Goal: Task Accomplishment & Management: Complete application form

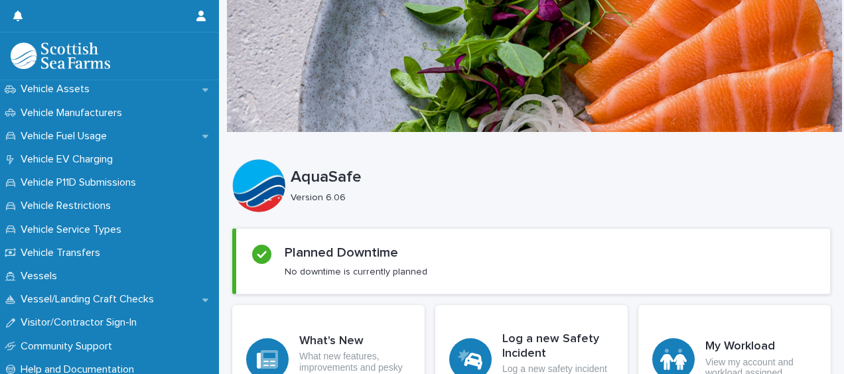
scroll to position [1004, 0]
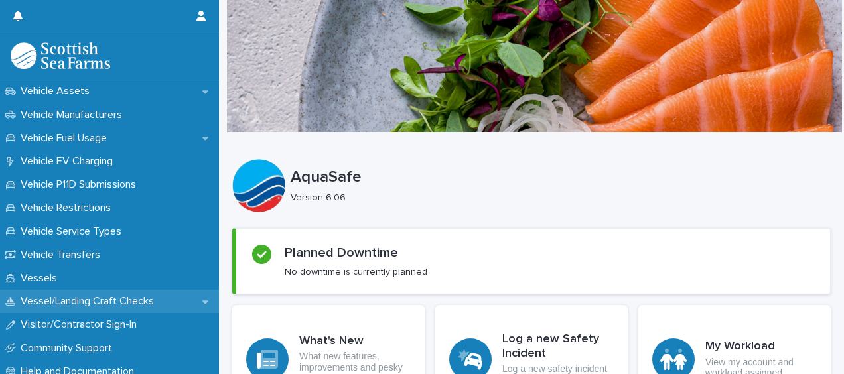
click at [110, 306] on p "Vessel/Landing Craft Checks" at bounding box center [89, 301] width 149 height 13
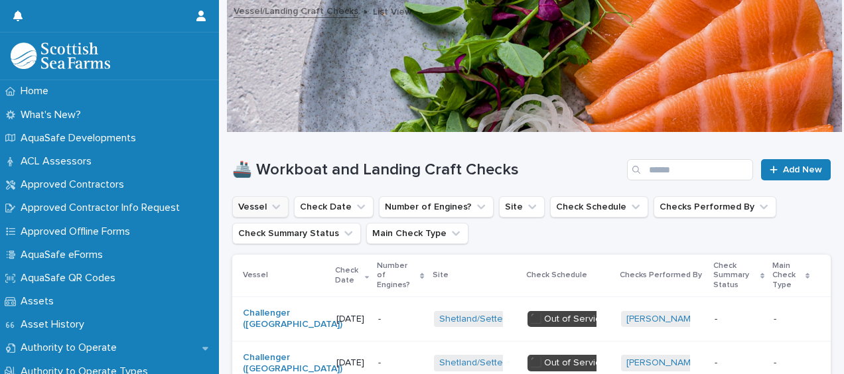
click at [269, 204] on icon "Vessel" at bounding box center [275, 206] width 13 height 13
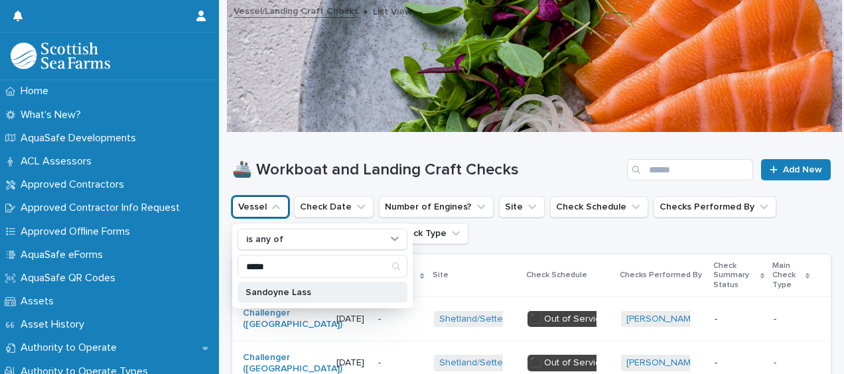
type input "*****"
click at [293, 295] on div "Sandoyne Lass" at bounding box center [323, 292] width 170 height 21
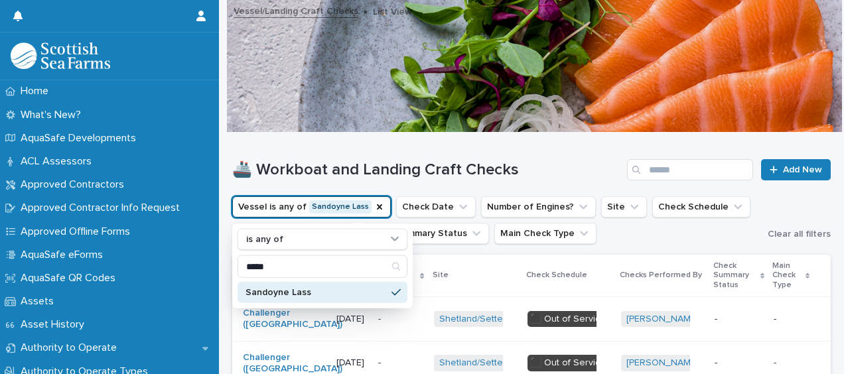
click at [549, 159] on div "🚢 Workboat and Landing Craft Checks Add New" at bounding box center [531, 169] width 599 height 21
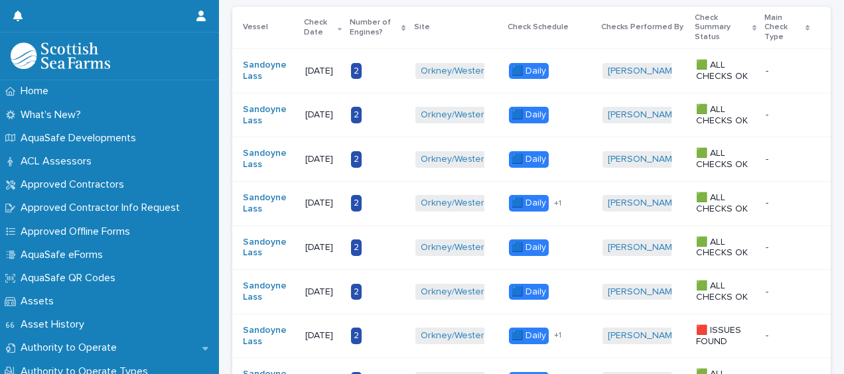
scroll to position [244, 0]
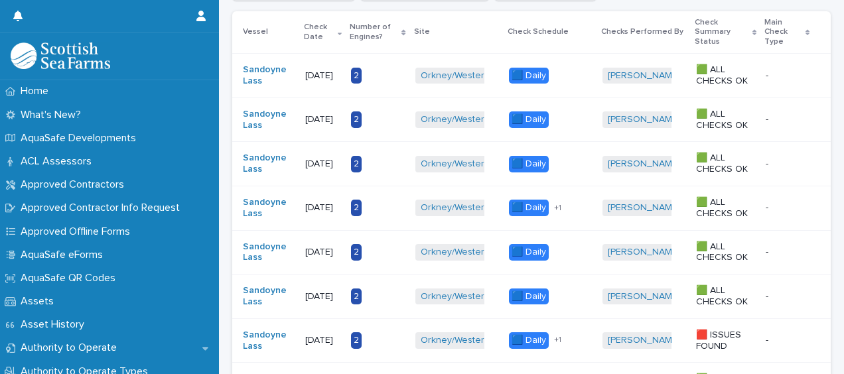
click at [449, 19] on th "Site" at bounding box center [457, 32] width 94 height 42
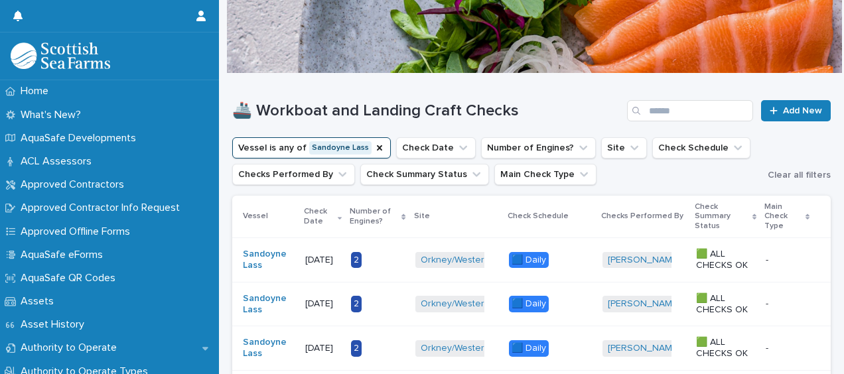
scroll to position [64, 0]
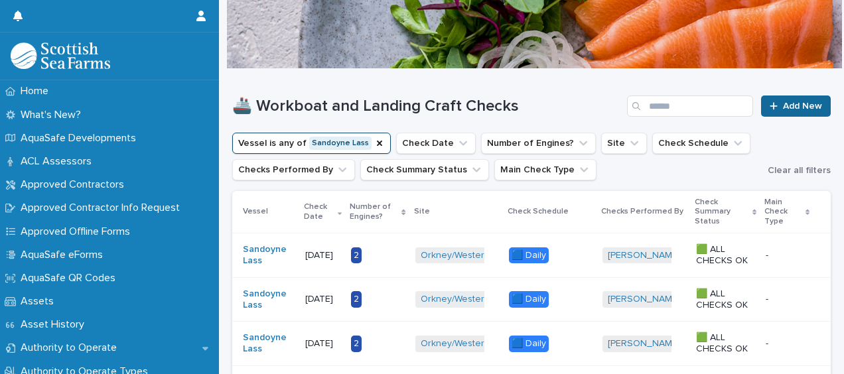
click at [790, 102] on span "Add New" at bounding box center [802, 106] width 39 height 9
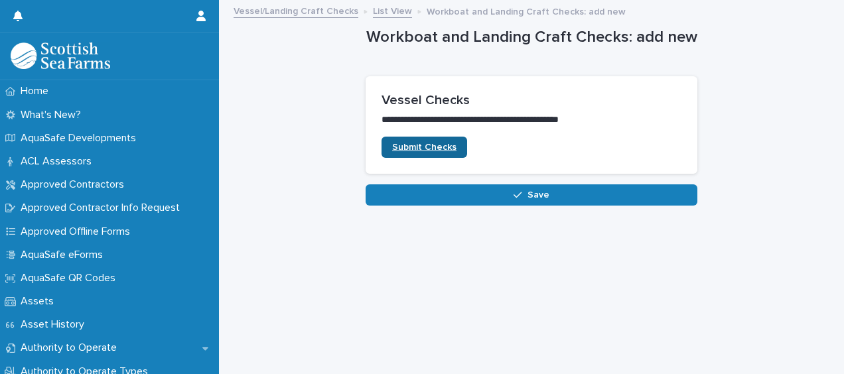
click at [415, 147] on span "Submit Checks" at bounding box center [424, 147] width 64 height 9
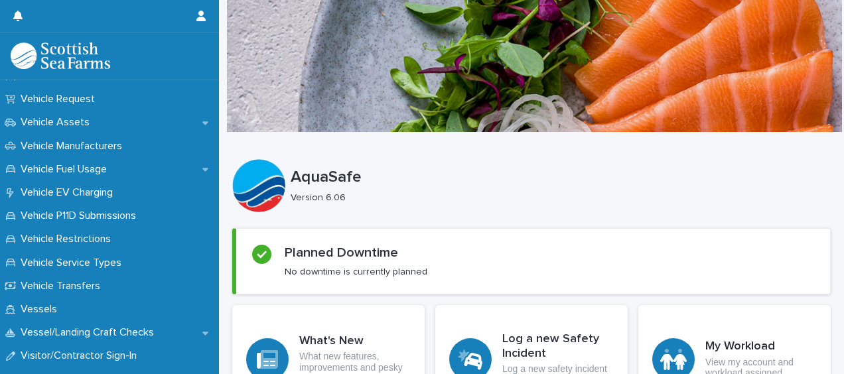
scroll to position [1001, 0]
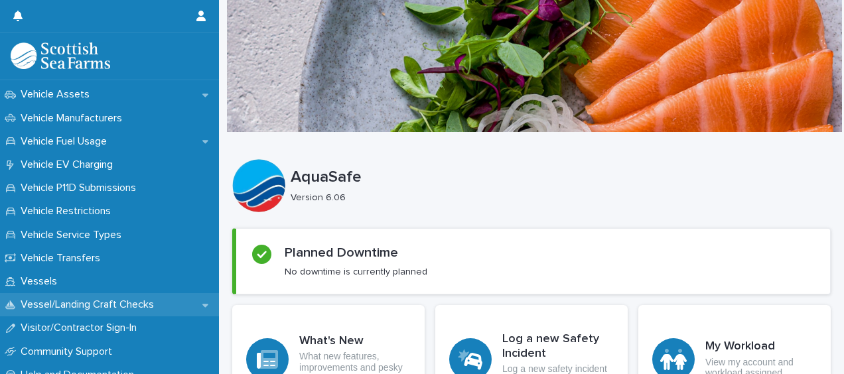
click at [103, 299] on p "Vessel/Landing Craft Checks" at bounding box center [89, 305] width 149 height 13
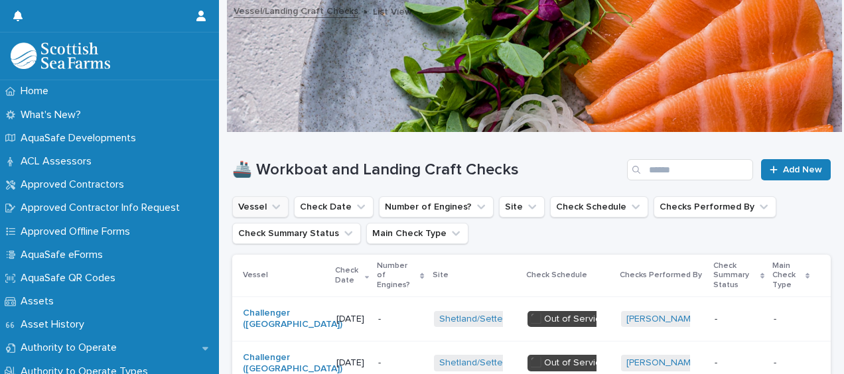
click at [269, 207] on icon "Vessel" at bounding box center [275, 206] width 13 height 13
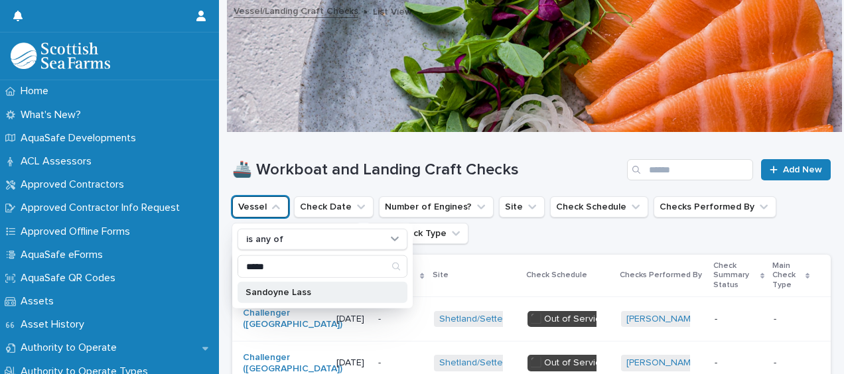
type input "*****"
click at [320, 289] on p "Sandoyne Lass" at bounding box center [316, 292] width 141 height 9
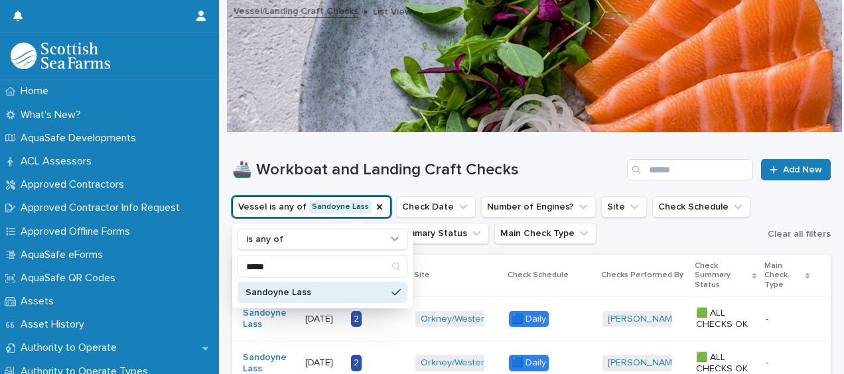
click at [629, 145] on div "🚢 Workboat and Landing Craft Checks Add New" at bounding box center [531, 165] width 599 height 64
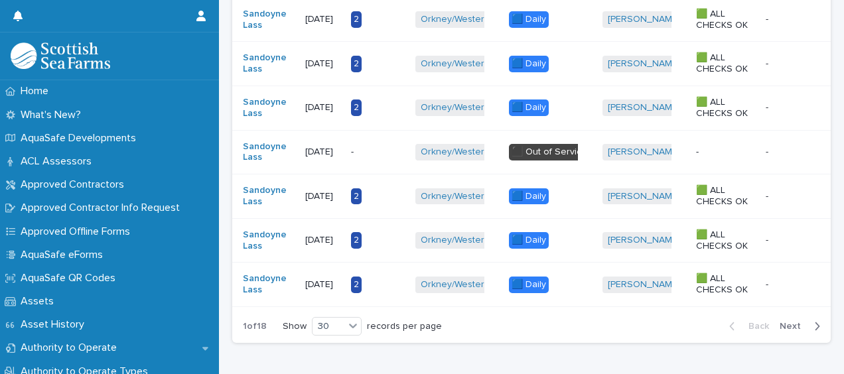
scroll to position [1366, 0]
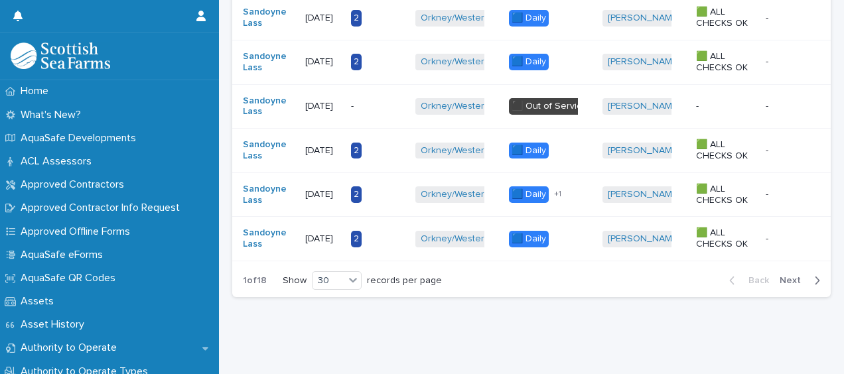
click at [793, 276] on span "Next" at bounding box center [794, 280] width 29 height 9
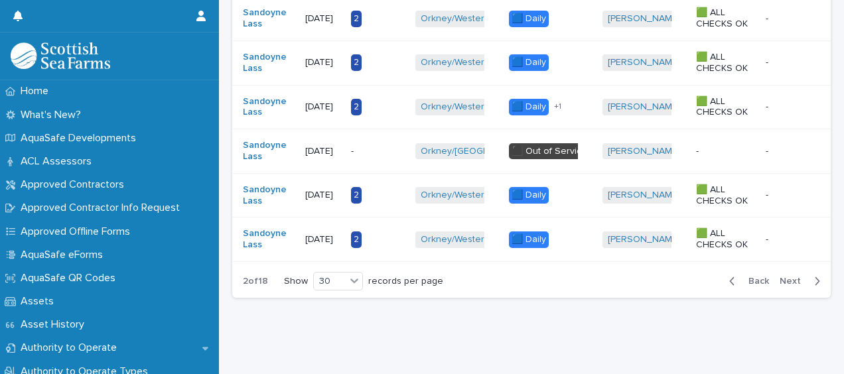
scroll to position [1366, 0]
click at [748, 276] on span "Back" at bounding box center [755, 280] width 29 height 9
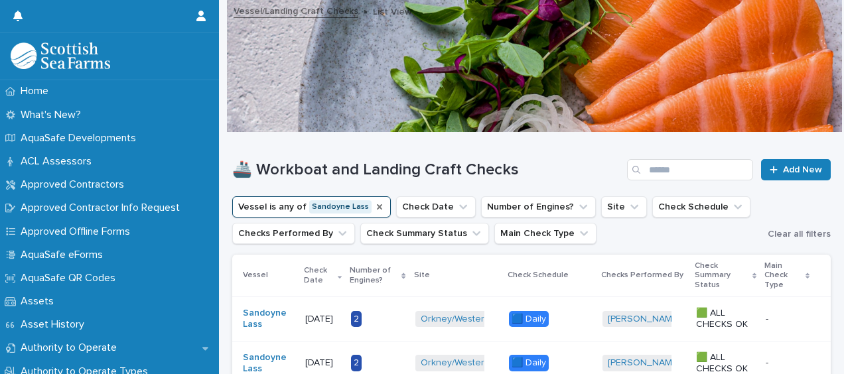
click at [374, 208] on icon "Vessel" at bounding box center [379, 207] width 11 height 11
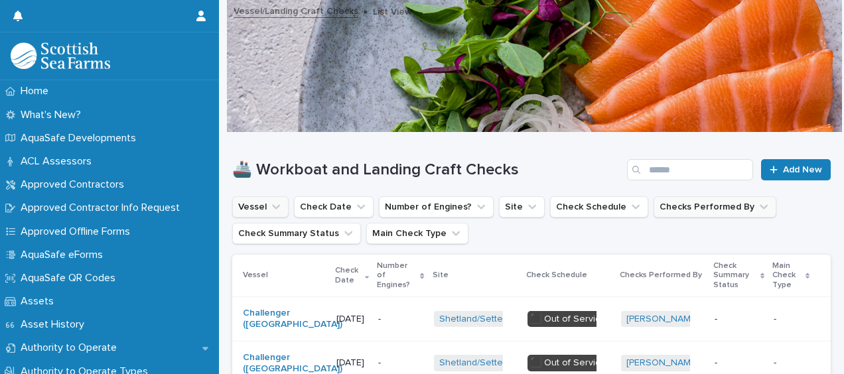
click at [709, 201] on button "Checks Performed By" at bounding box center [715, 206] width 123 height 21
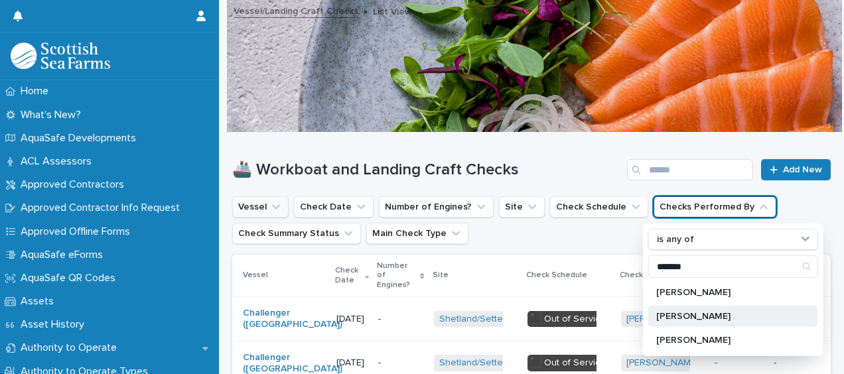
type input "*******"
click at [705, 316] on p "Scott Desmond" at bounding box center [726, 316] width 141 height 9
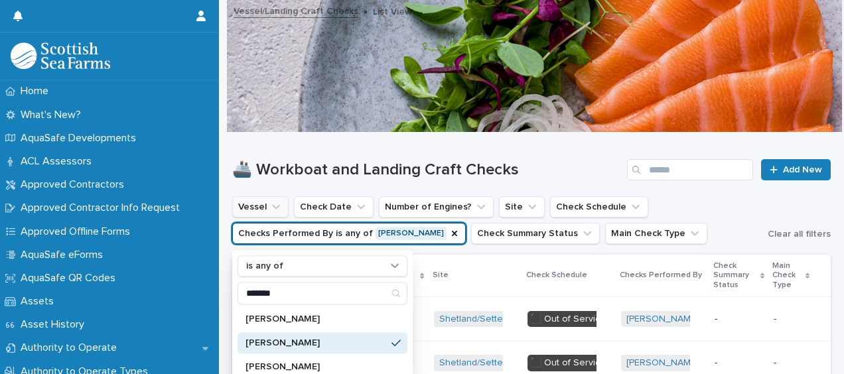
click at [702, 211] on ul "Vessel Check Date Number of Engines? Site Check Schedule Checks Performed By is…" at bounding box center [497, 220] width 535 height 53
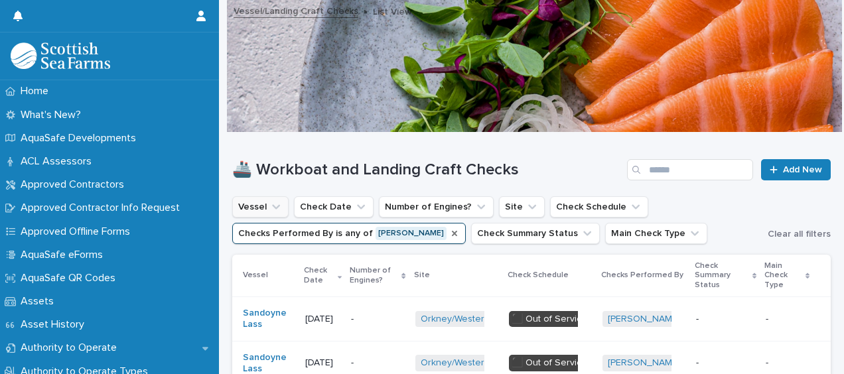
click at [452, 232] on icon "Checks Performed By" at bounding box center [454, 233] width 5 height 5
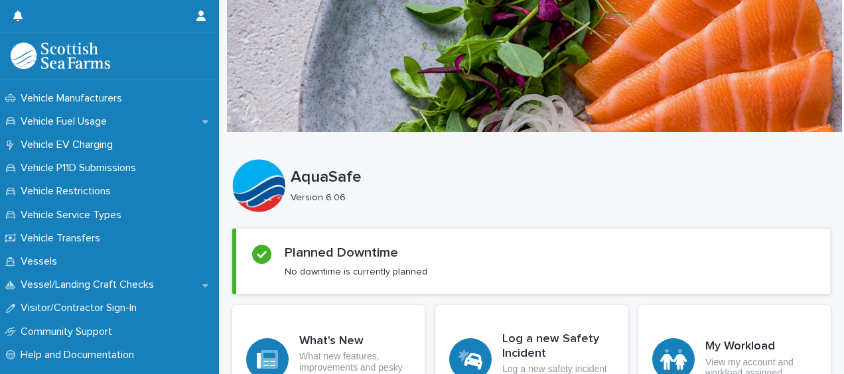
scroll to position [1014, 0]
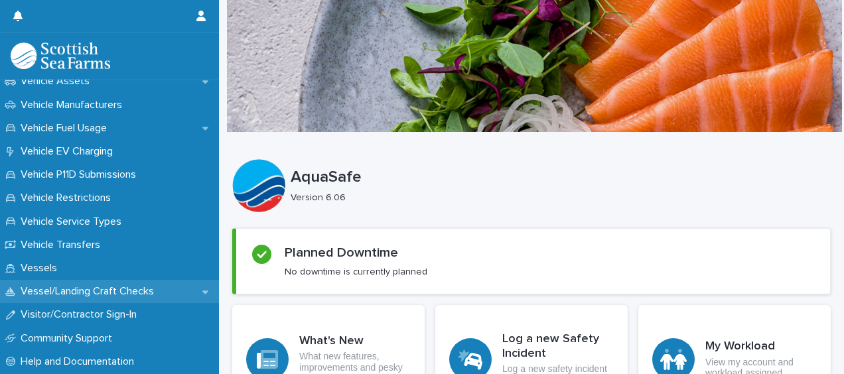
click at [147, 289] on p "Vessel/Landing Craft Checks" at bounding box center [89, 291] width 149 height 13
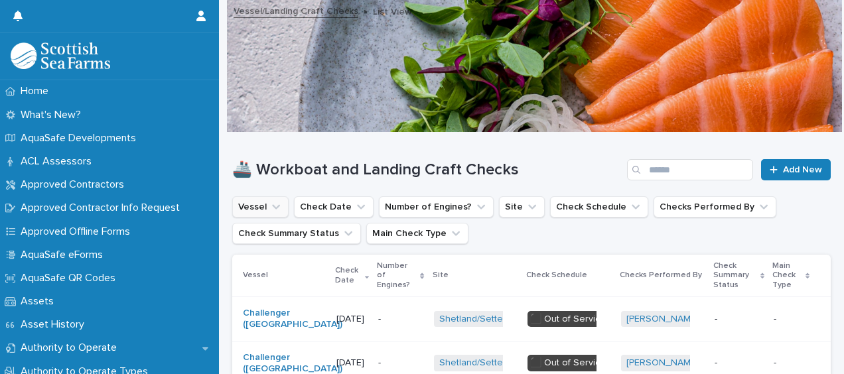
click at [280, 208] on icon "Vessel" at bounding box center [275, 206] width 13 height 13
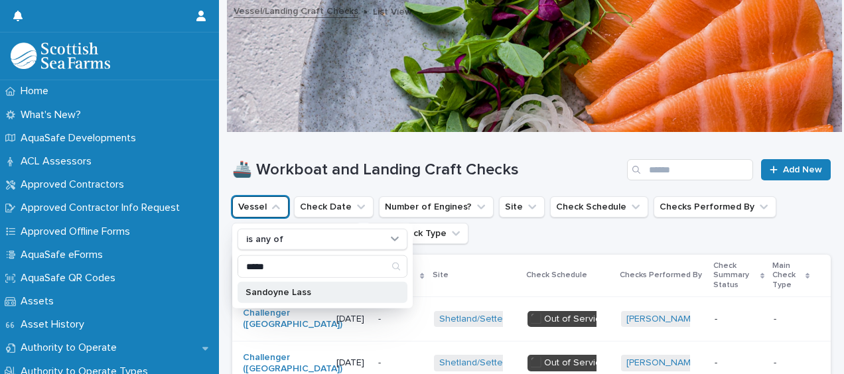
type input "*****"
click at [295, 290] on p "Sandoyne Lass" at bounding box center [316, 292] width 141 height 9
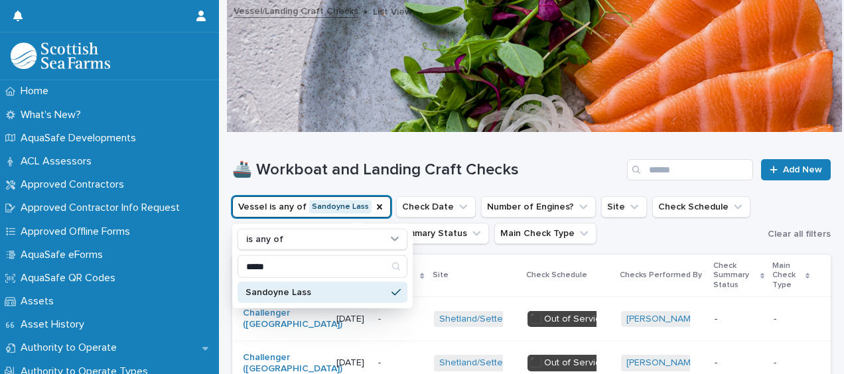
click at [525, 155] on div "🚢 Workboat and Landing Craft Checks Add New" at bounding box center [531, 165] width 599 height 64
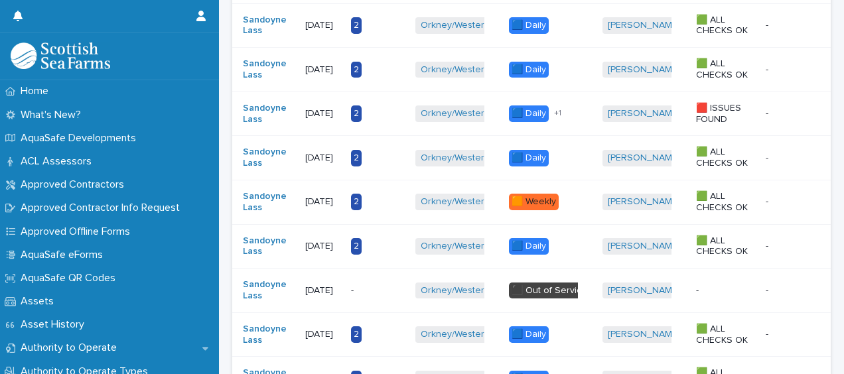
scroll to position [466, 0]
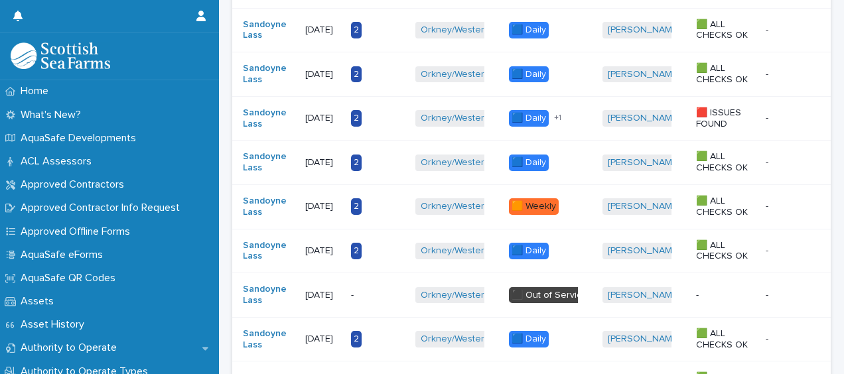
click at [555, 117] on span "+ 1" at bounding box center [557, 118] width 7 height 8
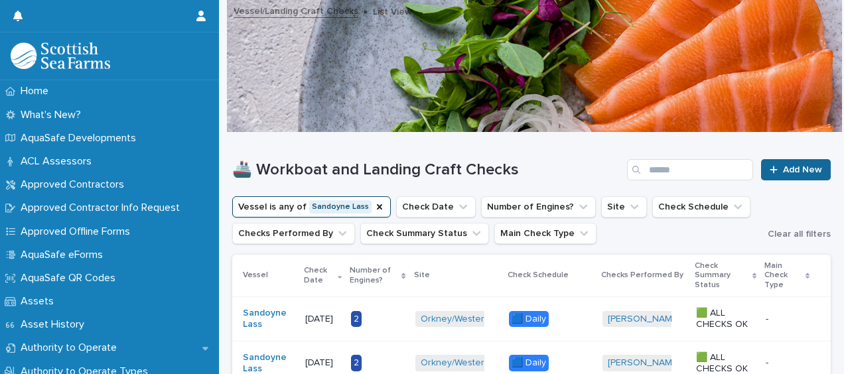
click at [794, 163] on link "Add New" at bounding box center [796, 169] width 70 height 21
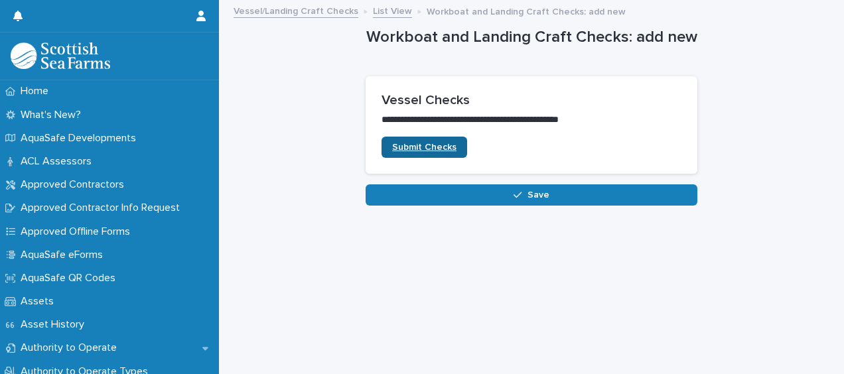
click at [430, 151] on span "Submit Checks" at bounding box center [424, 147] width 64 height 9
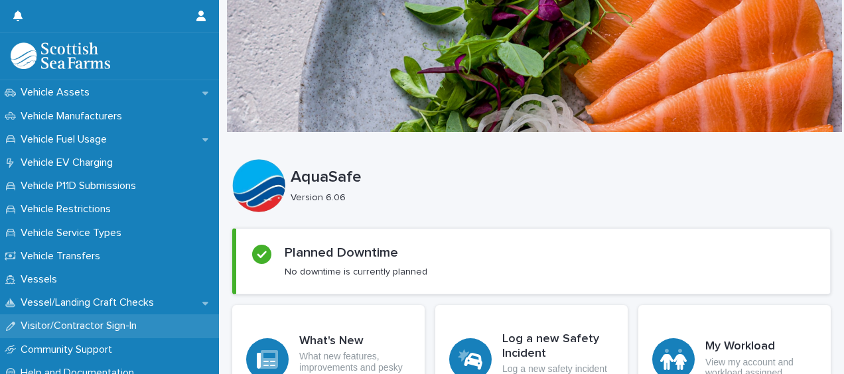
scroll to position [1005, 0]
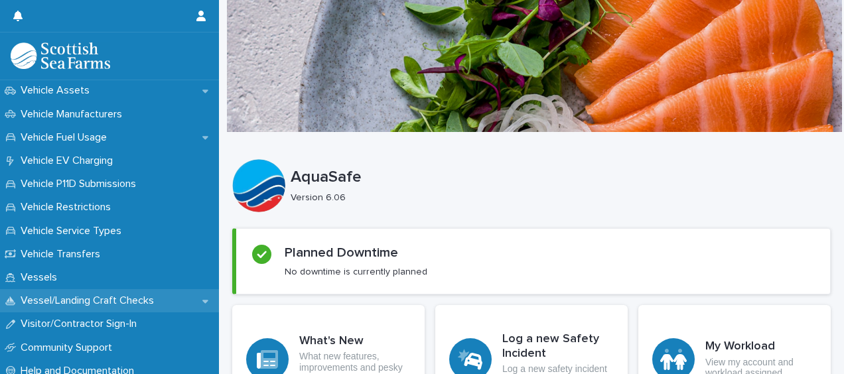
click at [93, 297] on p "Vessel/Landing Craft Checks" at bounding box center [89, 301] width 149 height 13
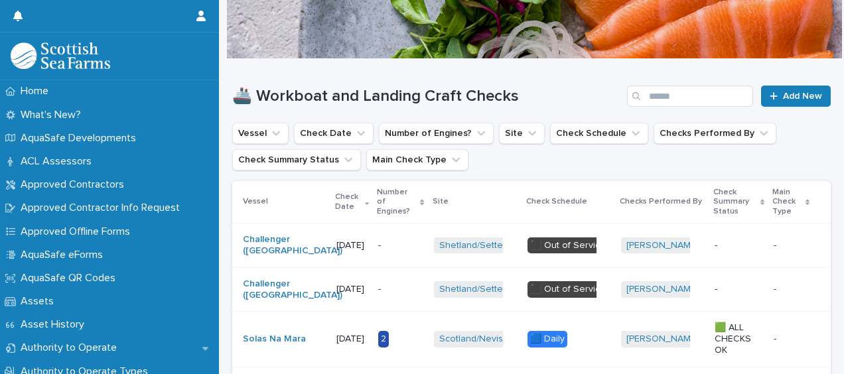
scroll to position [118, 0]
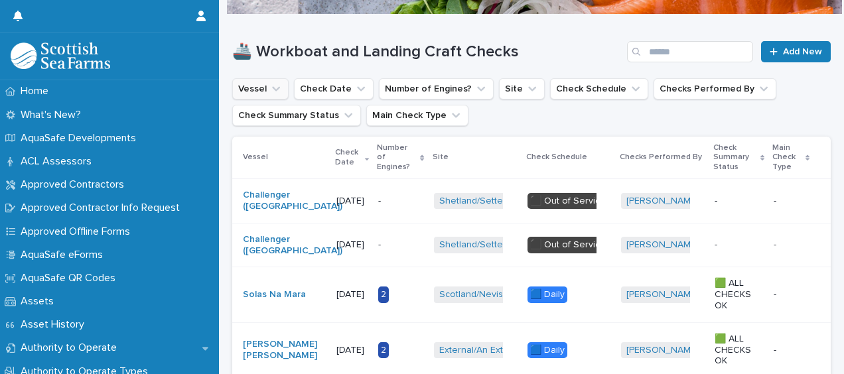
click at [269, 90] on icon "Vessel" at bounding box center [275, 88] width 13 height 13
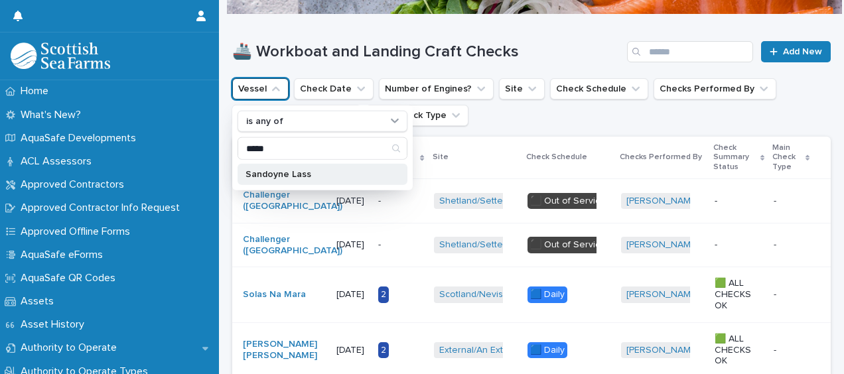
type input "*****"
click at [336, 175] on p "Sandoyne Lass" at bounding box center [316, 174] width 141 height 9
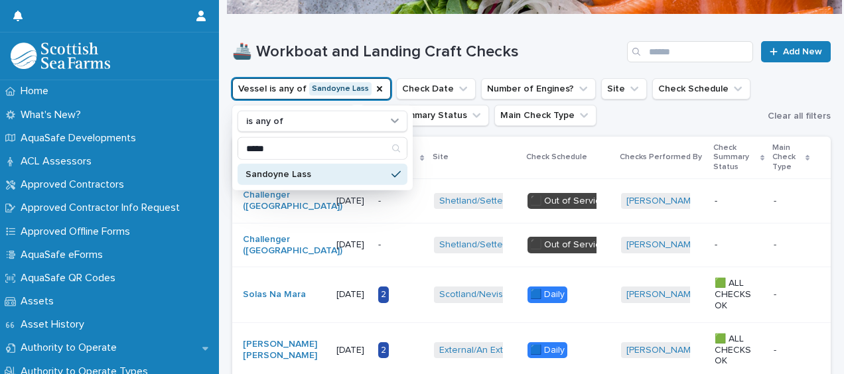
click at [541, 55] on h1 "🚢 Workboat and Landing Craft Checks" at bounding box center [426, 51] width 389 height 19
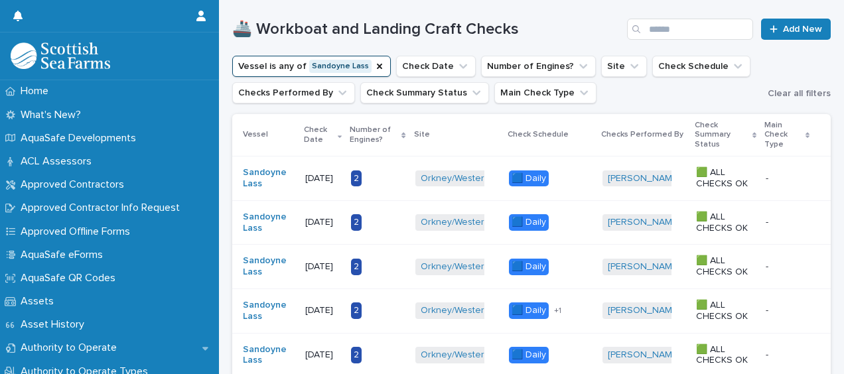
scroll to position [89, 0]
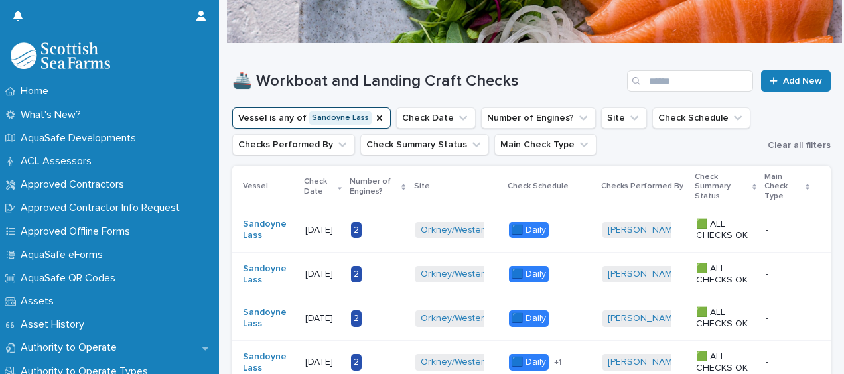
click at [685, 64] on div "🚢 Workboat and Landing Craft Checks Add New" at bounding box center [531, 76] width 599 height 64
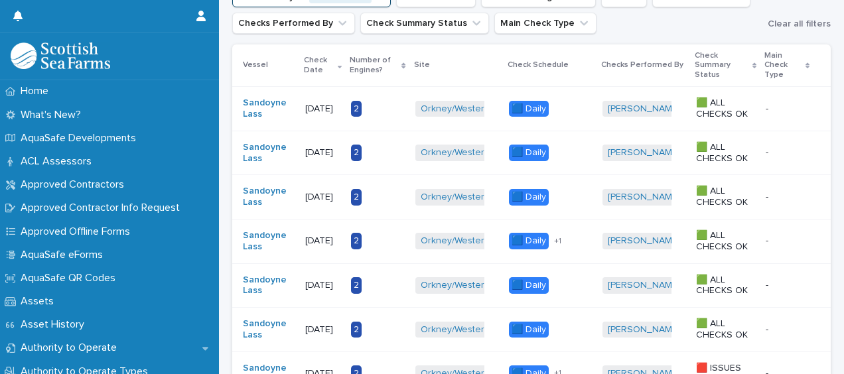
scroll to position [199, 0]
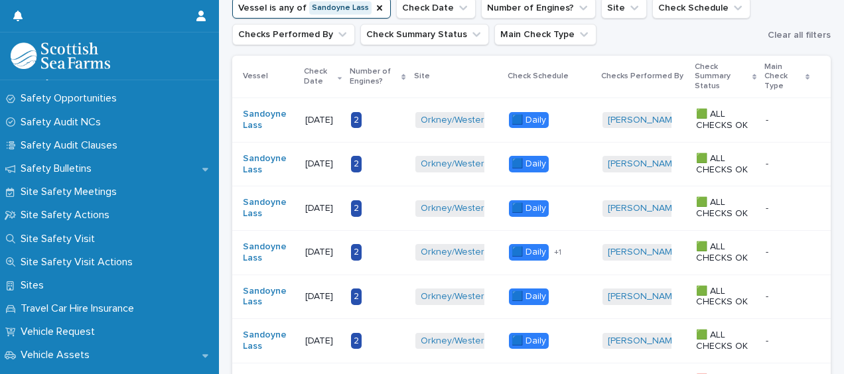
scroll to position [733, 0]
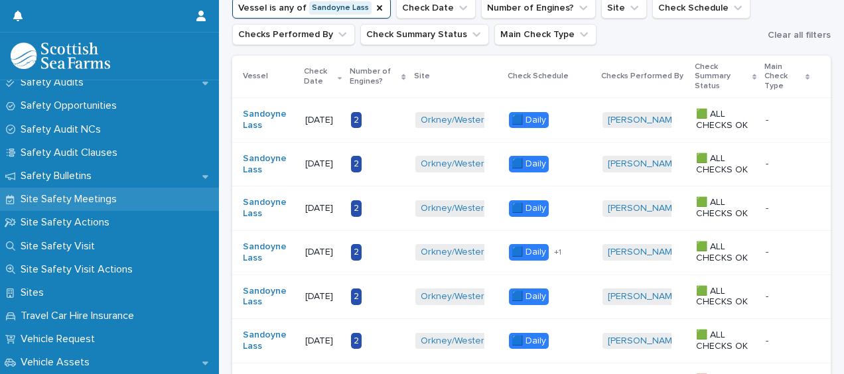
click at [114, 202] on p "Site Safety Meetings" at bounding box center [71, 199] width 112 height 13
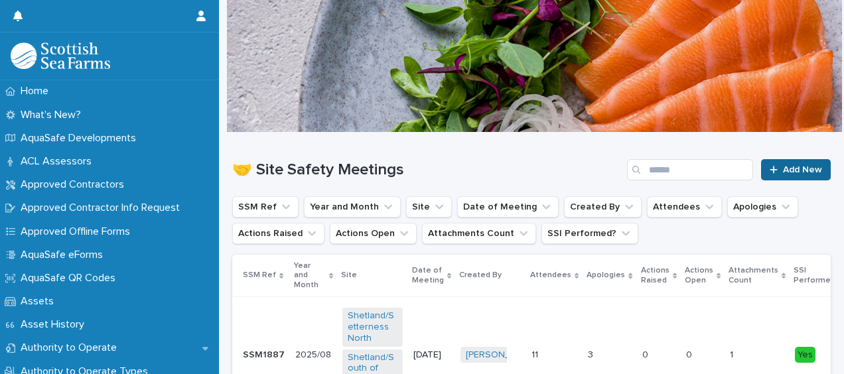
click at [783, 174] on span "Add New" at bounding box center [802, 169] width 39 height 9
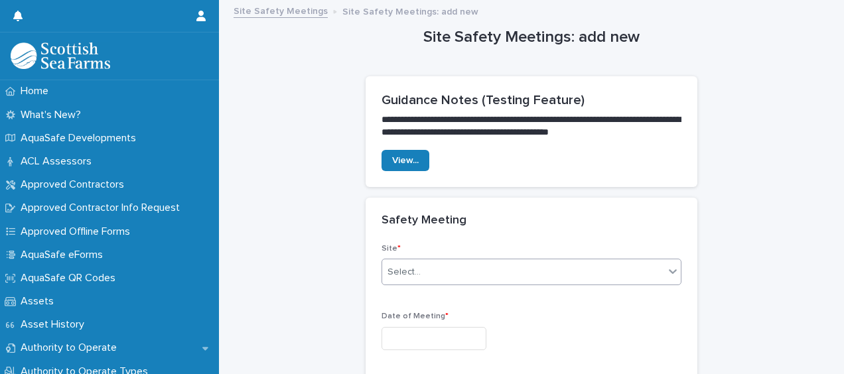
click at [441, 272] on div "Select..." at bounding box center [523, 272] width 282 height 22
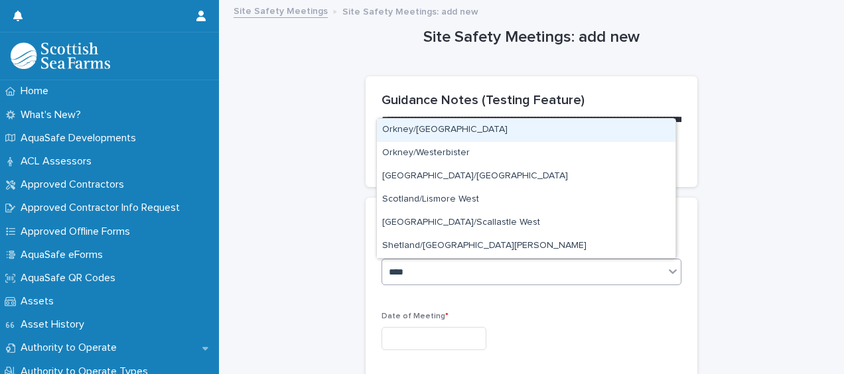
type input "*****"
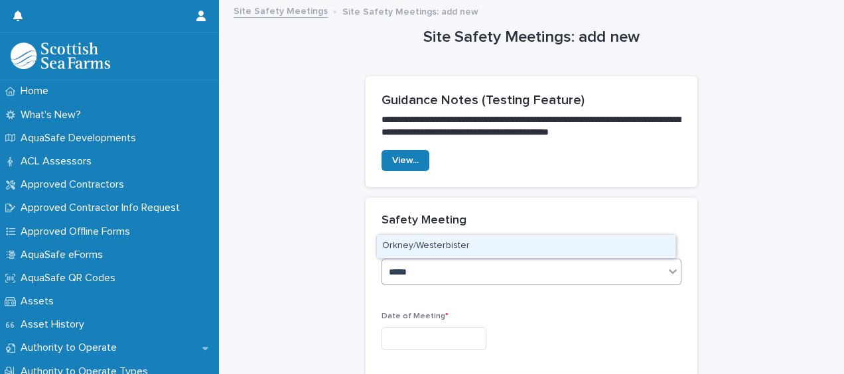
click at [462, 244] on div "Orkney/Westerbister" at bounding box center [526, 246] width 299 height 23
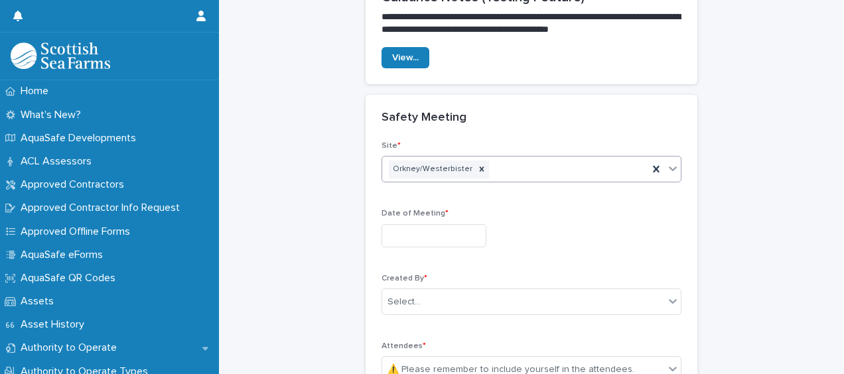
scroll to position [134, 0]
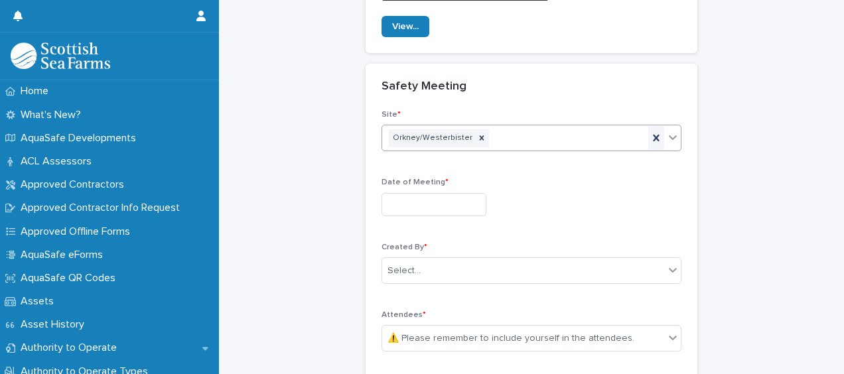
click at [650, 141] on icon at bounding box center [656, 137] width 13 height 13
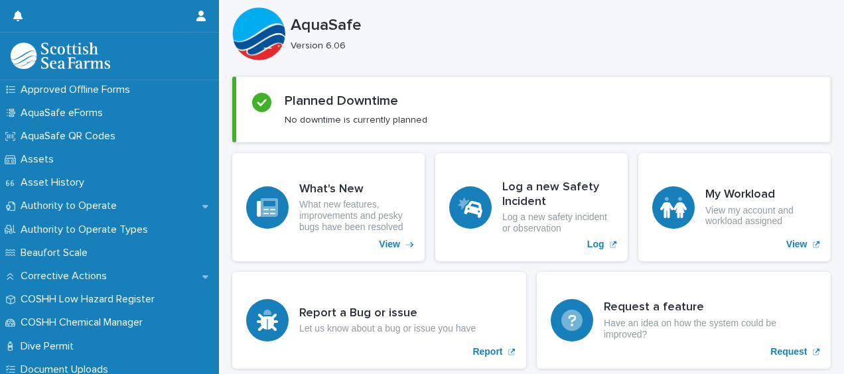
scroll to position [159, 0]
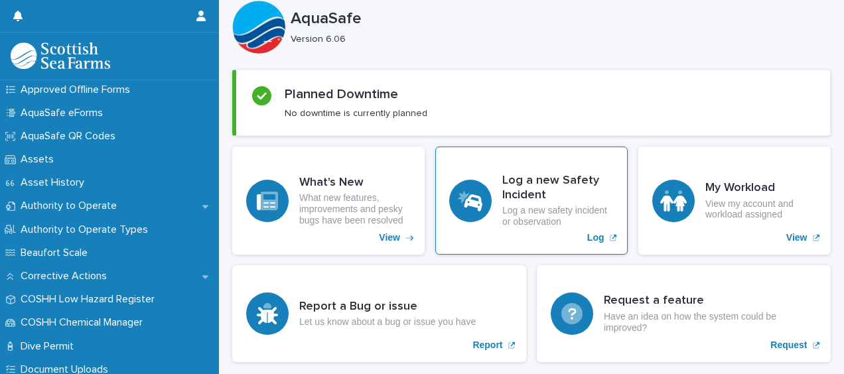
click at [563, 207] on p "Log a new safety incident or observation" at bounding box center [557, 216] width 111 height 23
